Goal: Information Seeking & Learning: Learn about a topic

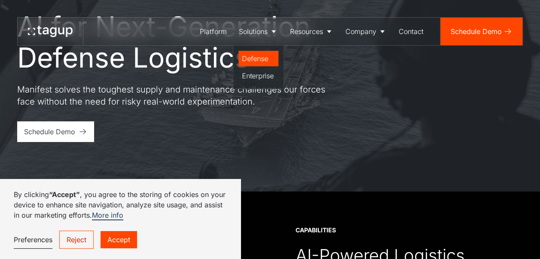
scroll to position [86, 0]
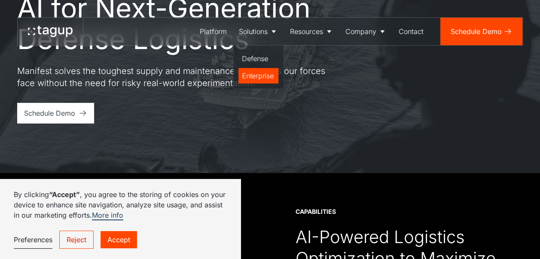
click at [260, 74] on div "Enterprise" at bounding box center [258, 76] width 33 height 10
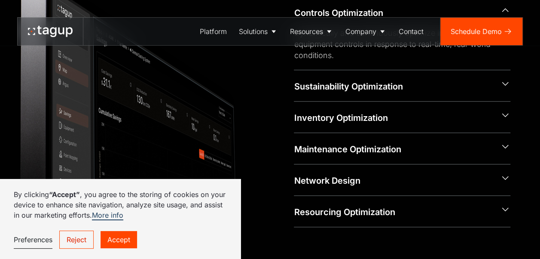
scroll to position [430, 0]
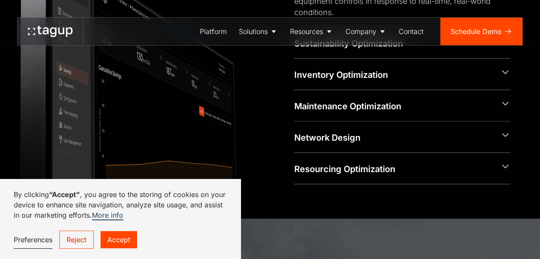
click at [342, 102] on div "Maintenance Optimization" at bounding box center [393, 106] width 199 height 12
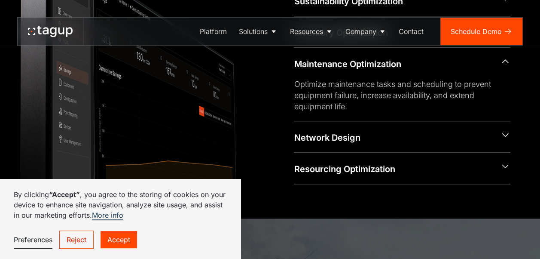
click at [326, 98] on div "Optimize maintenance tasks and scheduling to prevent equipment failure, increas…" at bounding box center [395, 96] width 203 height 34
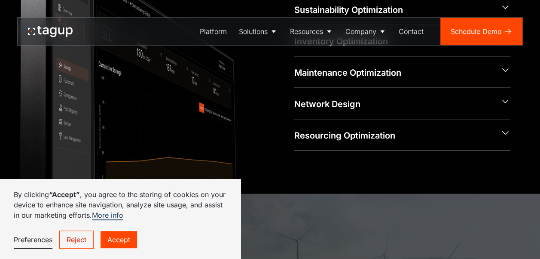
scroll to position [427, 0]
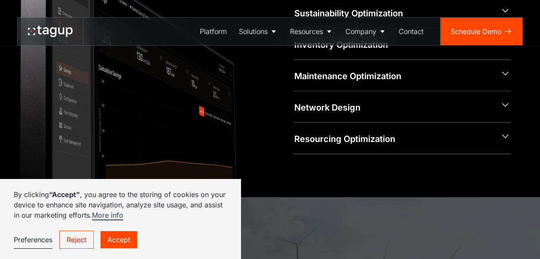
click at [335, 84] on div "Maintenance Optimization" at bounding box center [402, 75] width 217 height 31
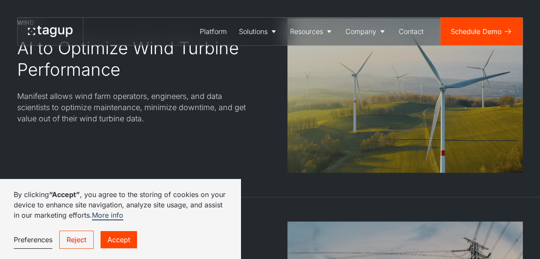
scroll to position [1204, 0]
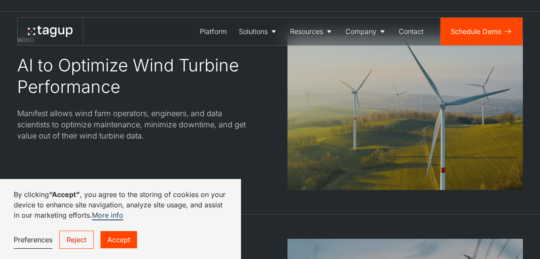
click at [69, 242] on link "Reject" at bounding box center [76, 239] width 34 height 18
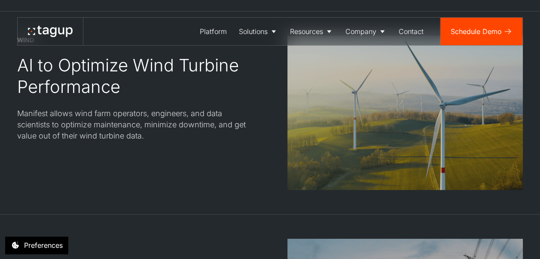
scroll to position [1161, 0]
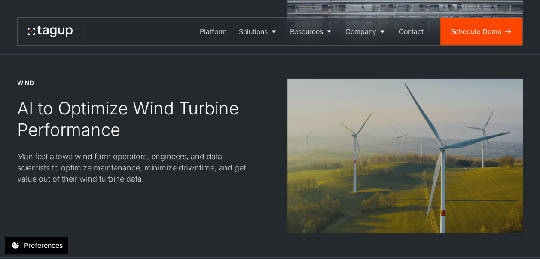
click at [151, 174] on div "Manifest allows wind farm operators, engineers, and data scientists to optimize…" at bounding box center [135, 168] width 236 height 34
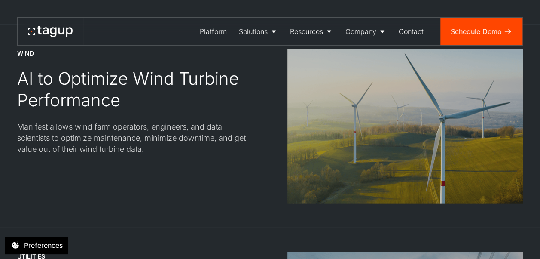
scroll to position [1204, 0]
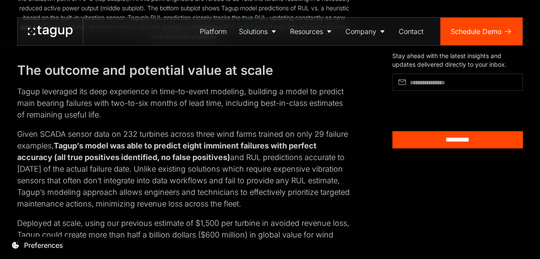
scroll to position [1376, 0]
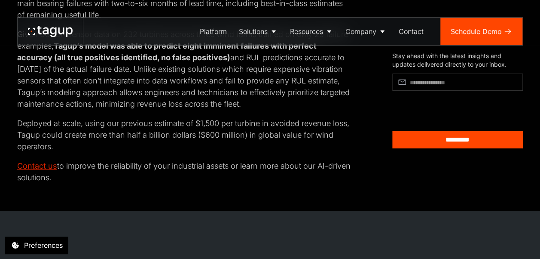
scroll to position [1419, 0]
